Goal: Task Accomplishment & Management: Use online tool/utility

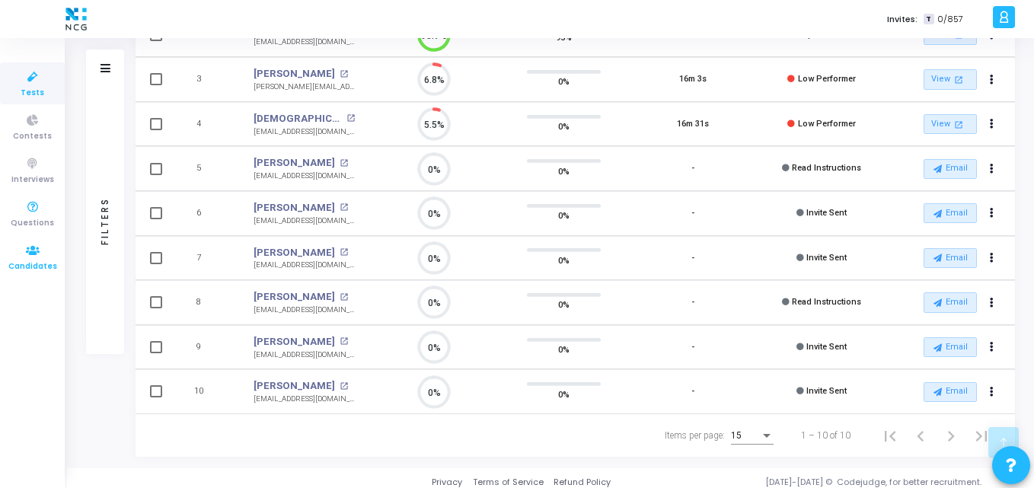
click at [24, 244] on icon at bounding box center [33, 250] width 32 height 19
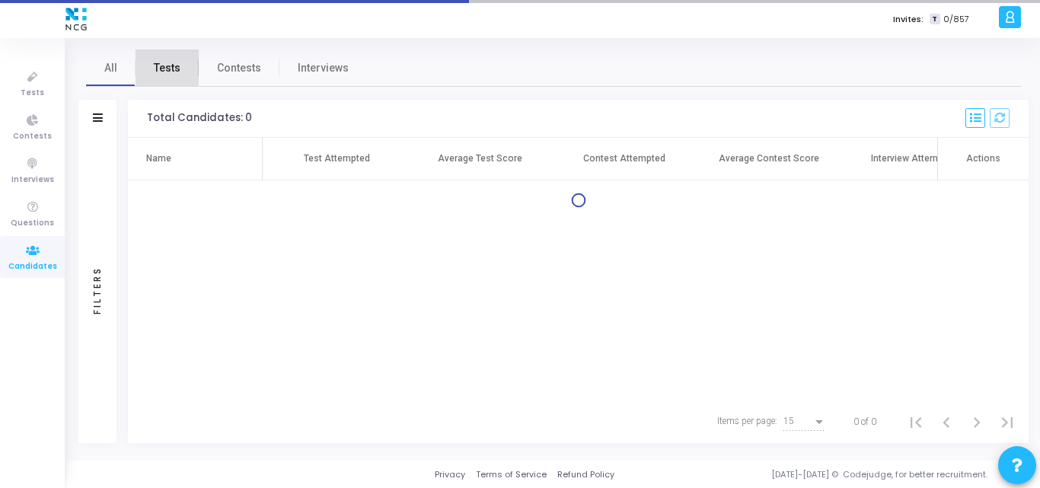
click at [174, 69] on span "Tests" at bounding box center [167, 68] width 27 height 16
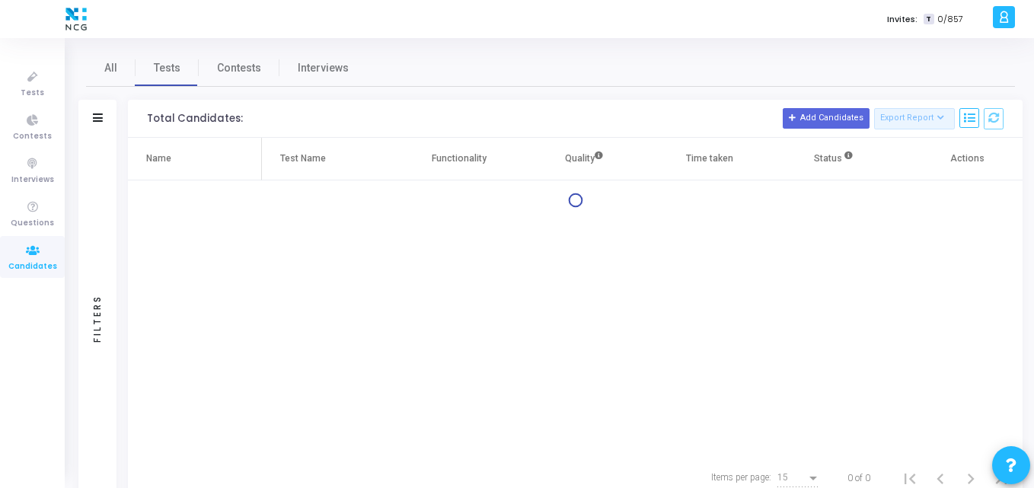
click at [100, 125] on div "Filters" at bounding box center [97, 119] width 38 height 38
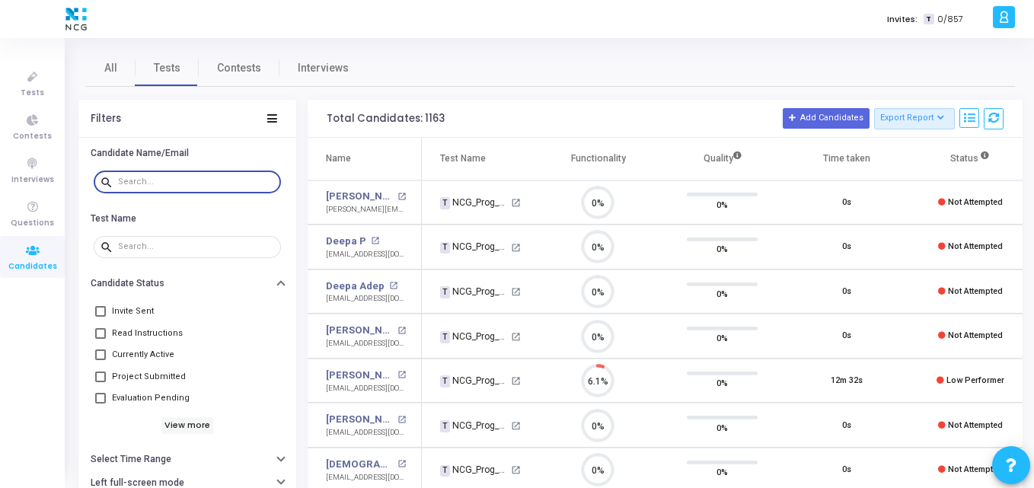
click at [219, 180] on input "text" at bounding box center [196, 181] width 157 height 9
paste input "[EMAIL_ADDRESS] .com"
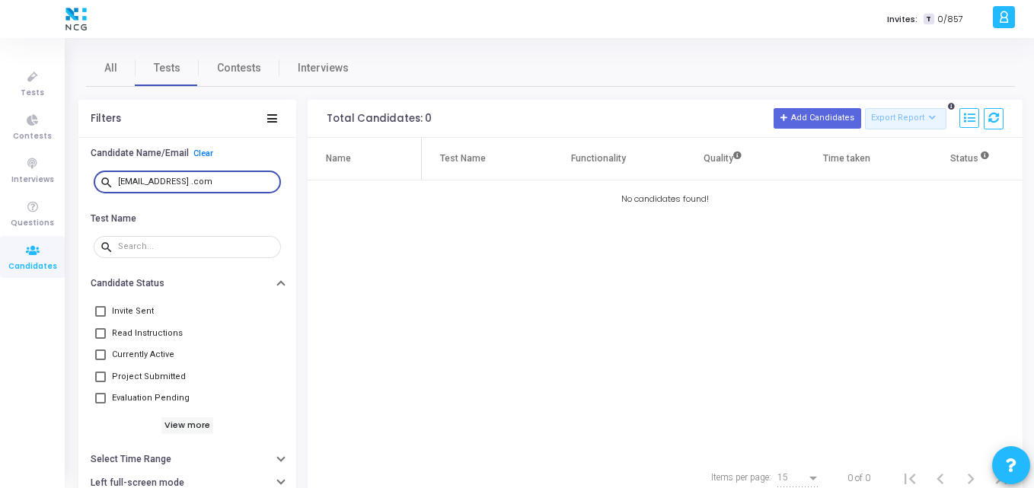
click at [228, 177] on input "[EMAIL_ADDRESS] .com" at bounding box center [196, 181] width 157 height 9
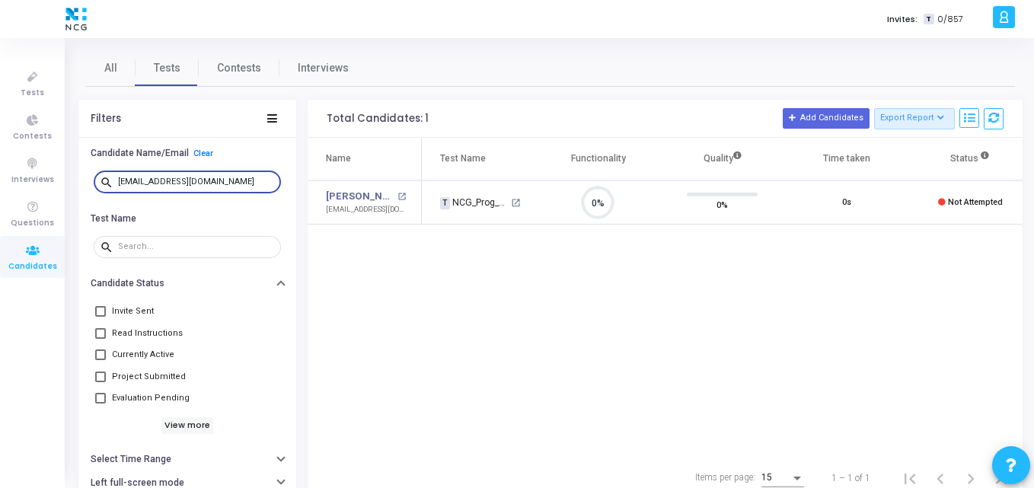
type input "[EMAIL_ADDRESS][DOMAIN_NAME]"
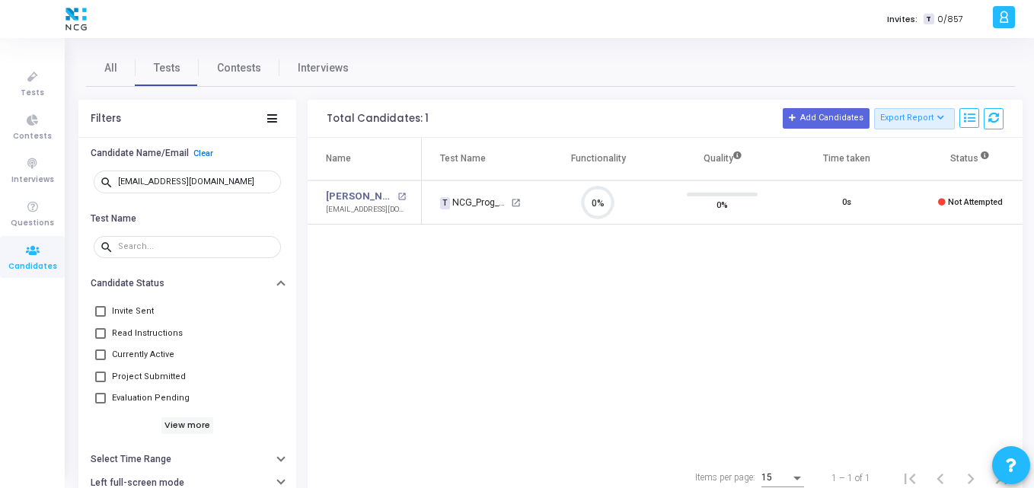
click at [598, 308] on div "Name Test Name Functionality Quality Time taken Status Actions [PERSON_NAME] op…" at bounding box center [665, 297] width 715 height 319
click at [494, 230] on div "Name Test Name Functionality Quality Time taken Status Actions [PERSON_NAME] op…" at bounding box center [665, 297] width 715 height 319
click at [758, 251] on div "Name Test Name Functionality Quality Time taken Status Actions [PERSON_NAME] op…" at bounding box center [665, 297] width 715 height 319
click at [407, 290] on div "Name Test Name Functionality Quality Time taken Status Actions [PERSON_NAME] op…" at bounding box center [665, 297] width 715 height 319
click at [370, 305] on div "Name Test Name Functionality Quality Time taken Status Actions [PERSON_NAME] op…" at bounding box center [665, 297] width 715 height 319
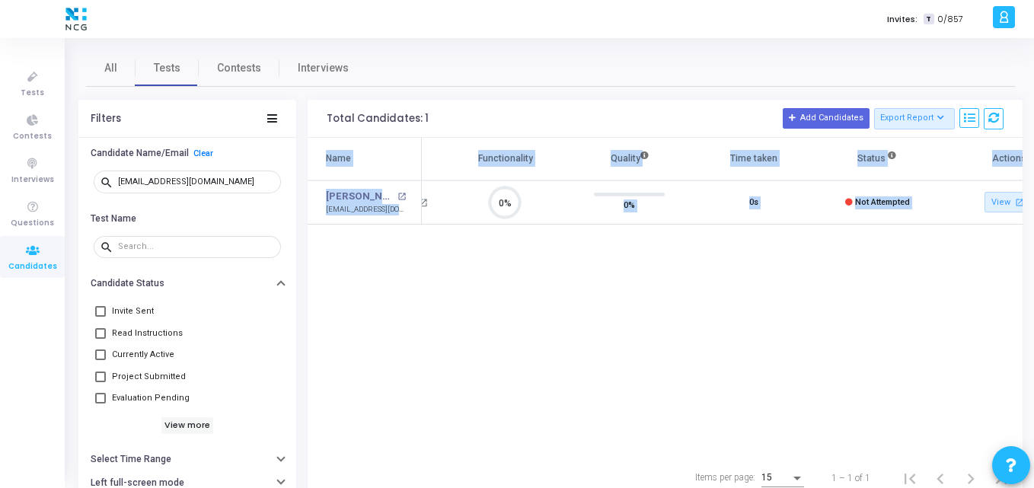
drag, startPoint x: 375, startPoint y: 457, endPoint x: 317, endPoint y: 455, distance: 57.9
click at [317, 455] on div "Total Candidates: 1 Add Candidates Export Report Name Test/Contest Questions Fu…" at bounding box center [665, 300] width 715 height 400
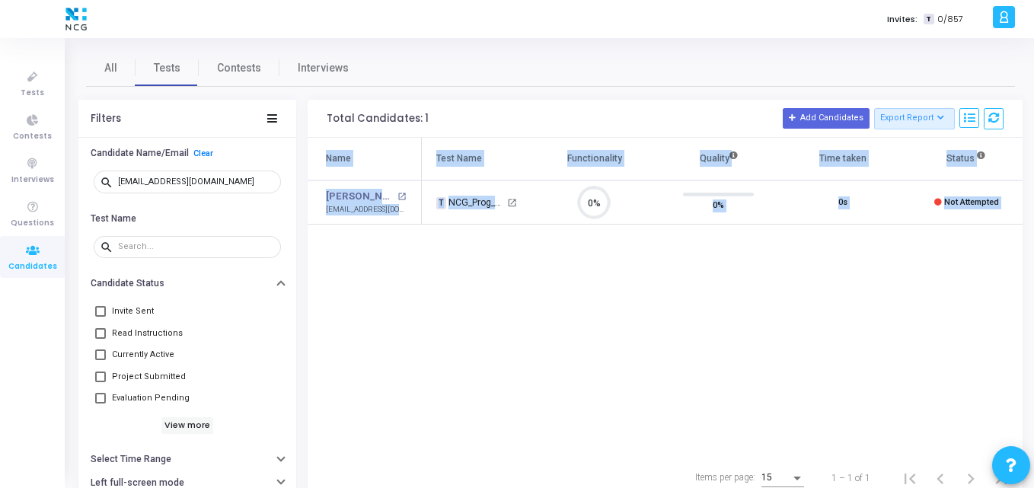
click at [394, 355] on div "Name Test Name Functionality Quality Time taken Status Actions [PERSON_NAME] op…" at bounding box center [665, 297] width 715 height 319
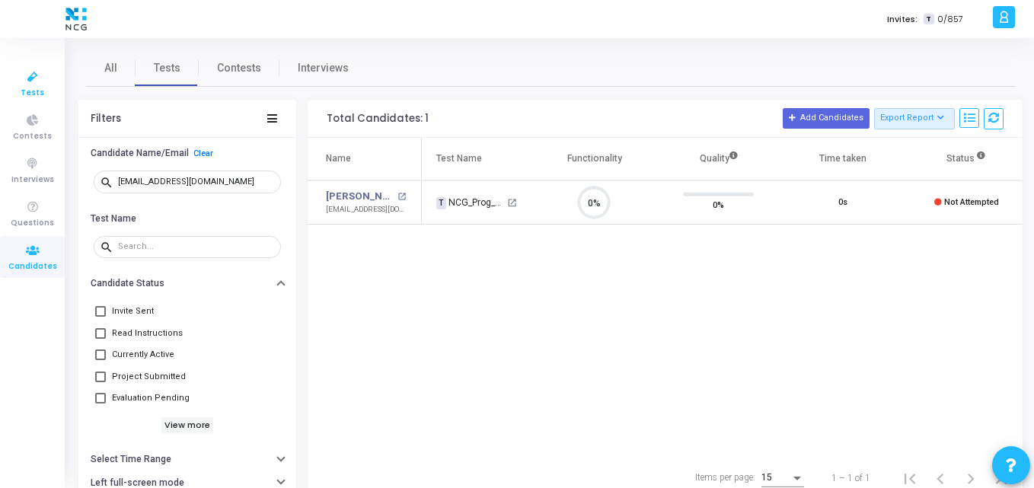
click at [24, 81] on icon at bounding box center [33, 77] width 32 height 19
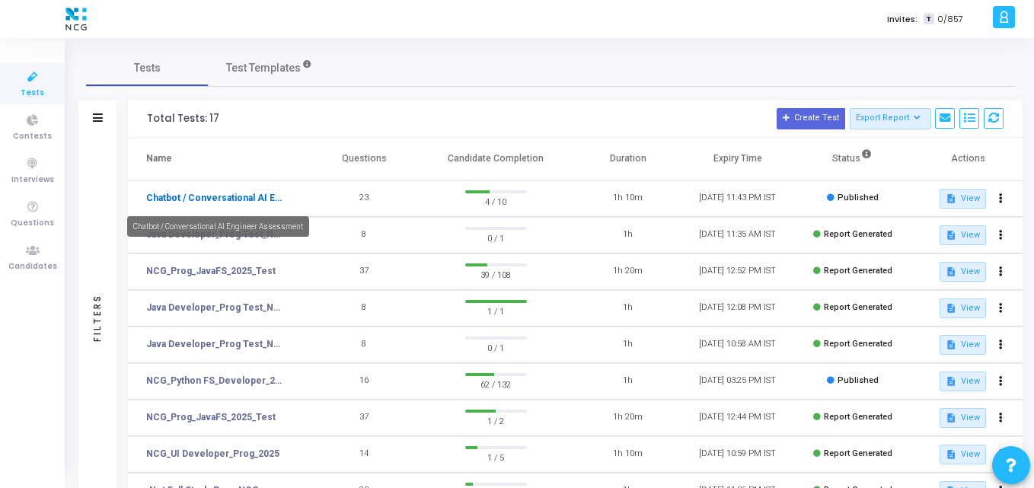
click at [212, 204] on link "Chatbot / Conversational AI Engineer Assessment" at bounding box center [216, 198] width 140 height 14
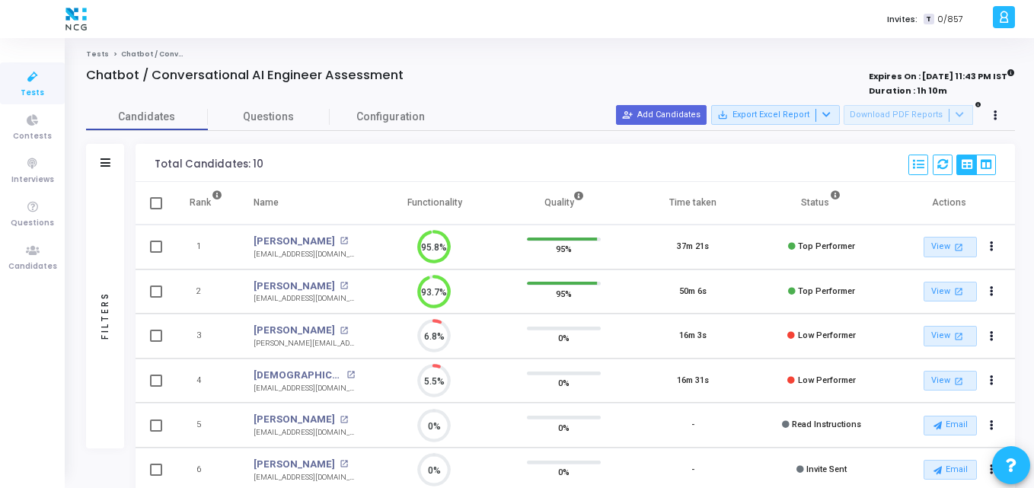
click at [24, 72] on icon at bounding box center [33, 77] width 32 height 19
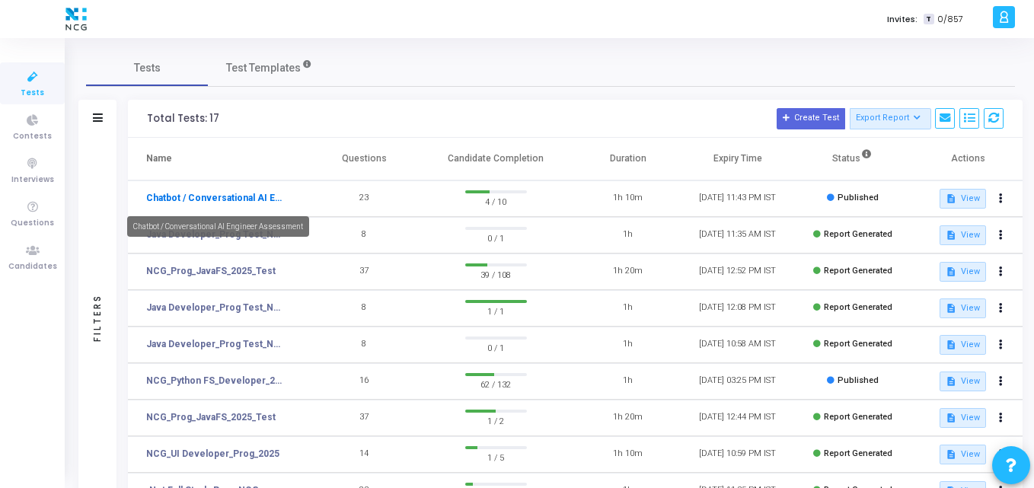
click at [247, 195] on link "Chatbot / Conversational AI Engineer Assessment" at bounding box center [216, 198] width 140 height 14
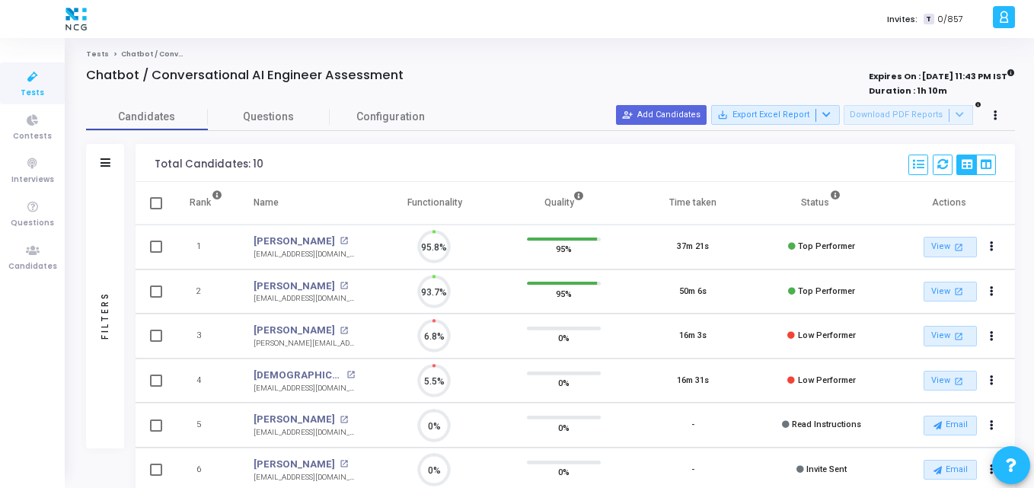
scroll to position [32, 39]
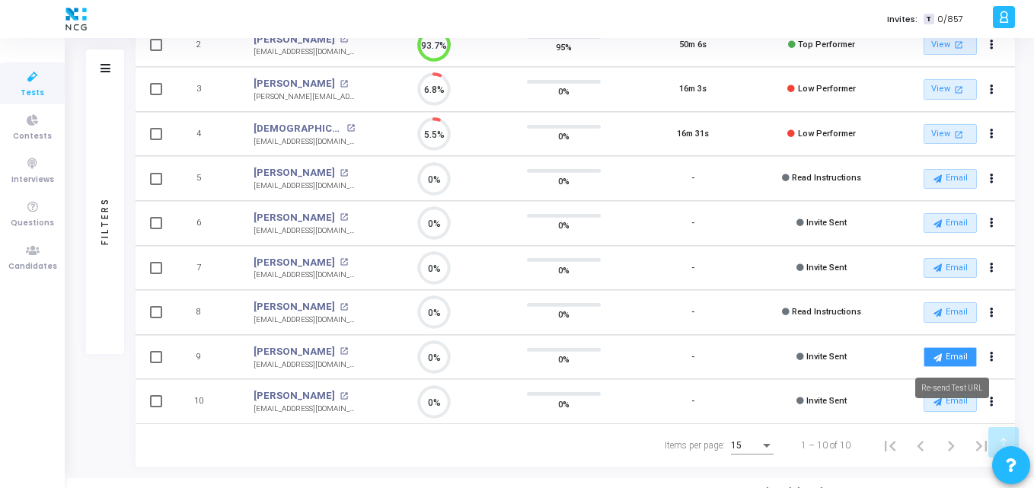
click at [959, 361] on button "Email" at bounding box center [950, 357] width 53 height 20
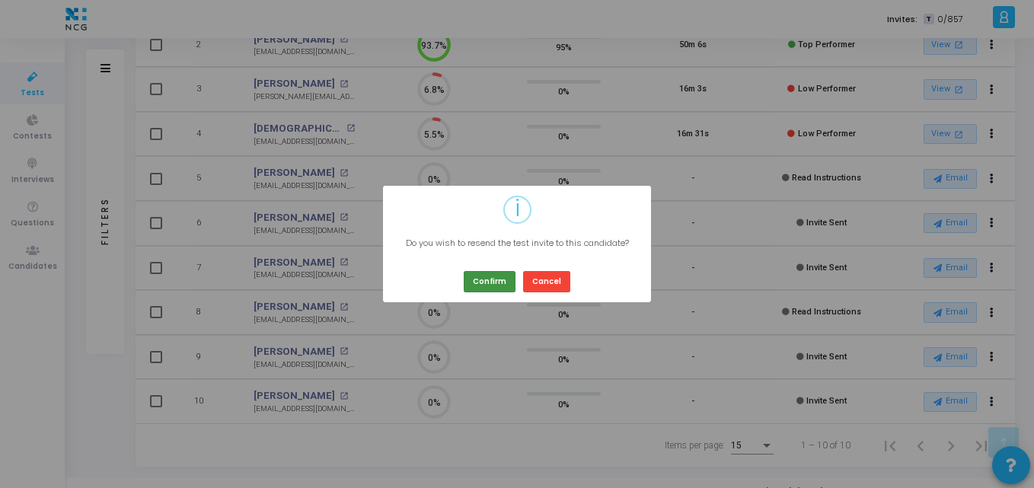
click at [484, 281] on button "Confirm" at bounding box center [490, 281] width 52 height 21
